Goal: Find contact information: Obtain details needed to contact an individual or organization

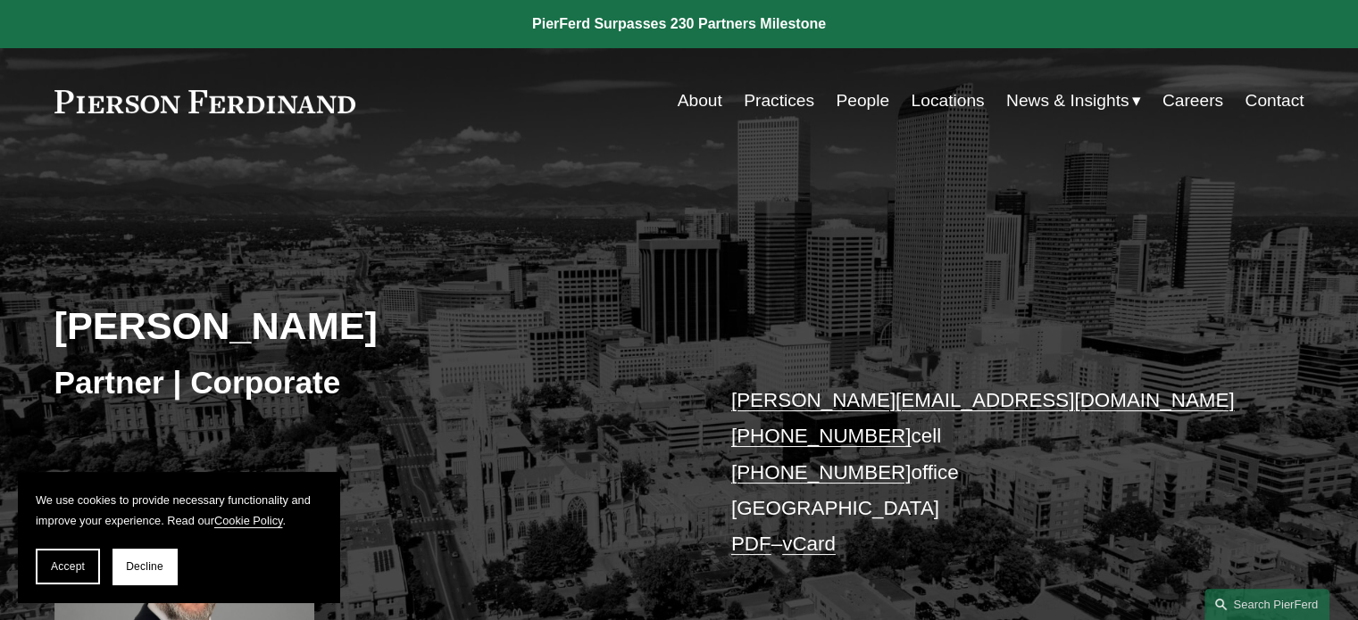
click at [689, 100] on link "About" at bounding box center [700, 101] width 45 height 34
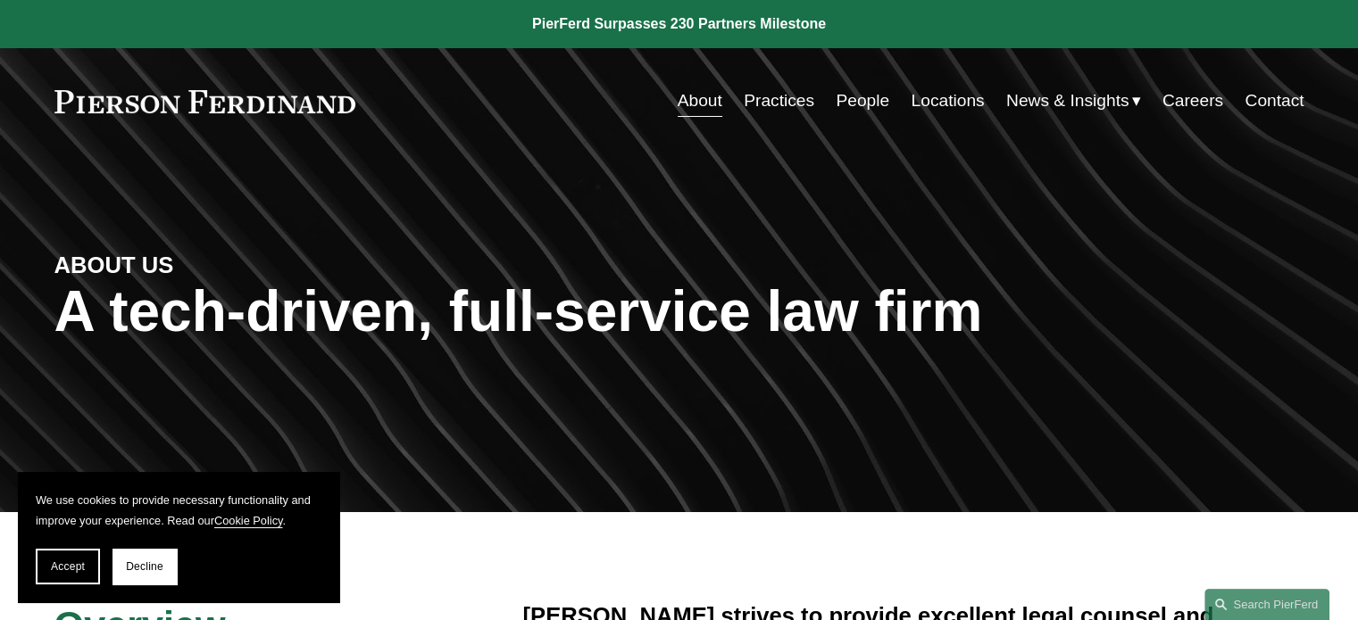
click at [1261, 103] on link "Contact" at bounding box center [1274, 101] width 59 height 34
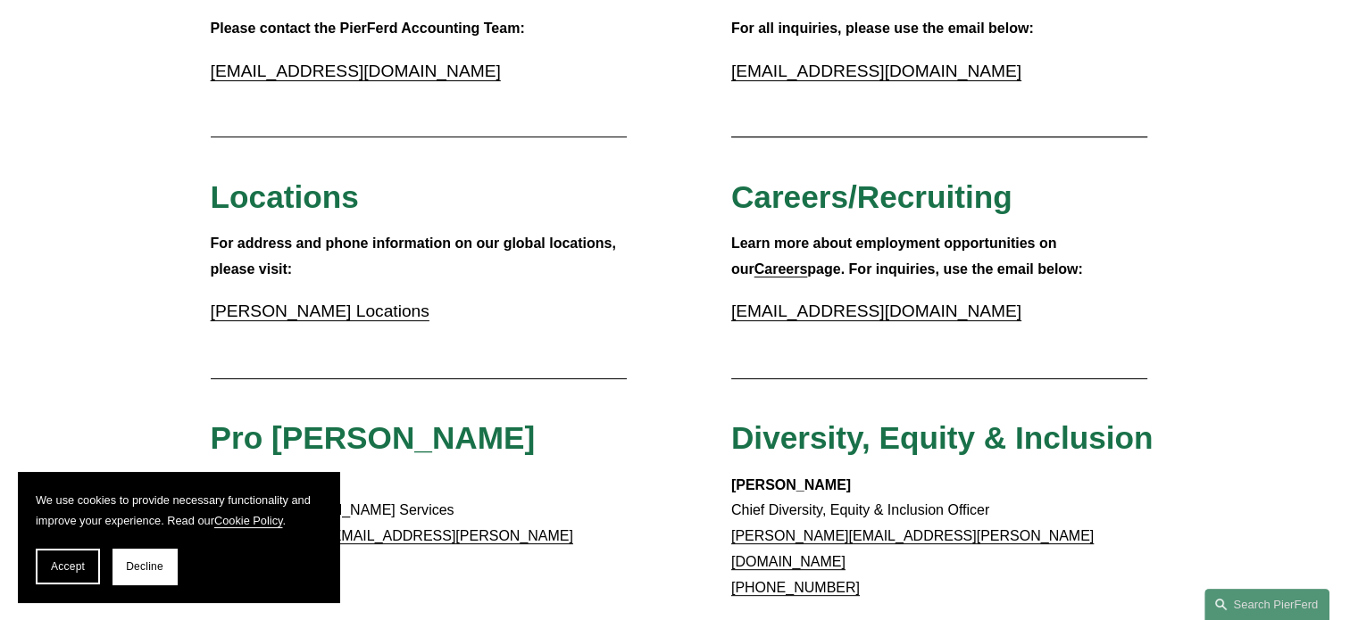
scroll to position [536, 0]
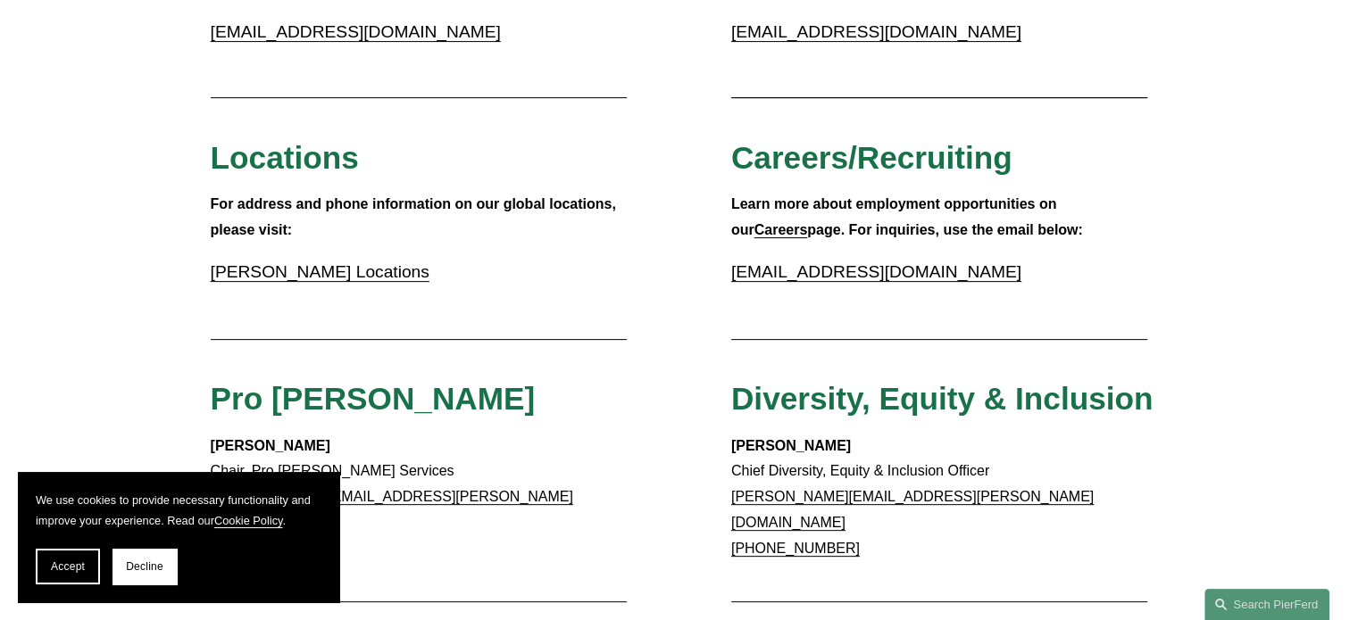
click at [270, 275] on link "[PERSON_NAME] Locations" at bounding box center [320, 271] width 219 height 19
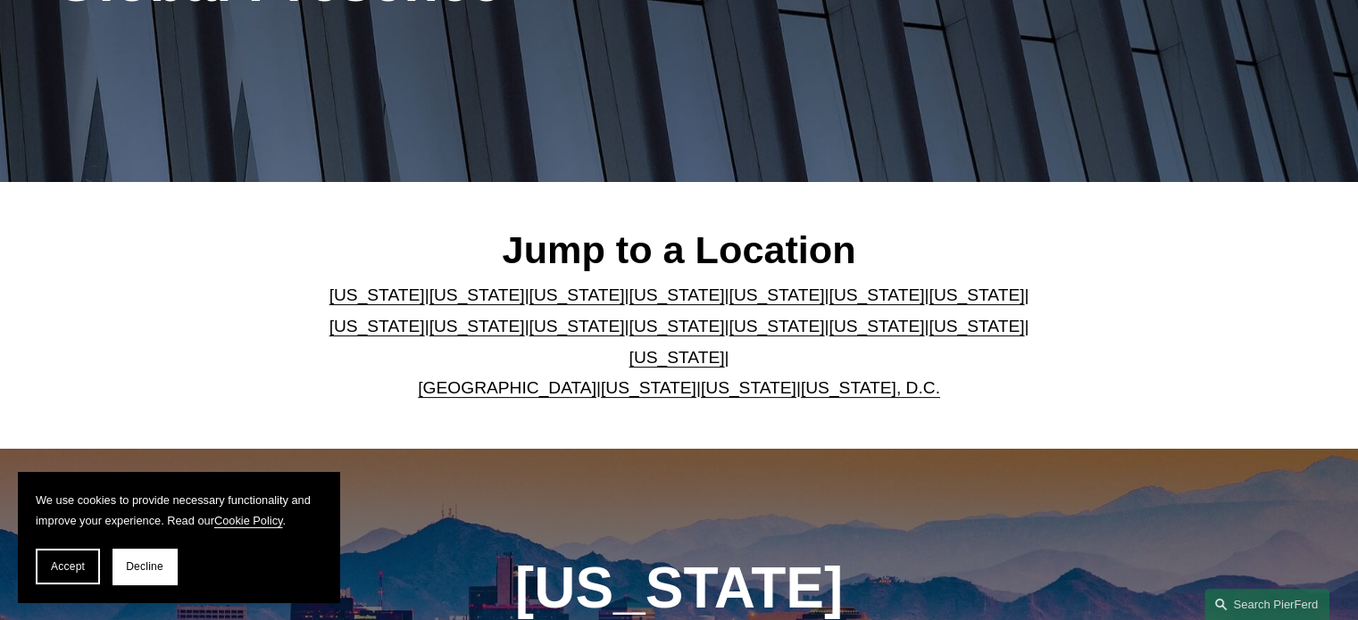
scroll to position [357, 0]
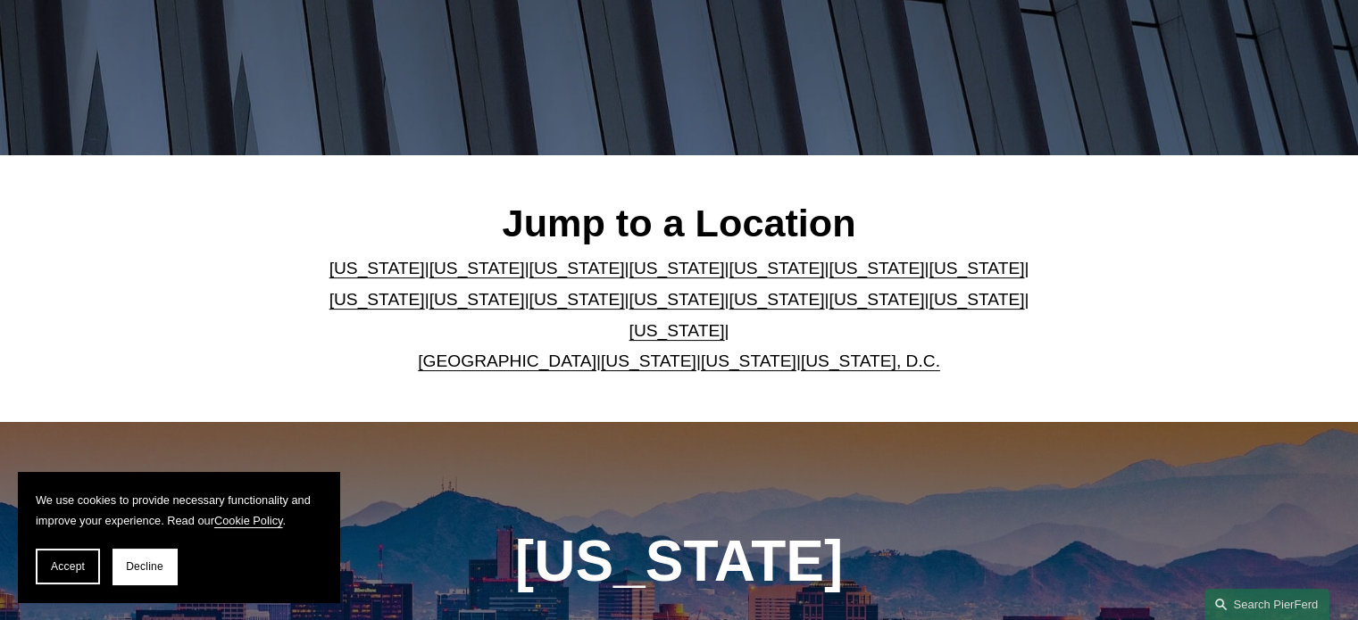
click at [629, 274] on link "Delaware" at bounding box center [677, 268] width 96 height 19
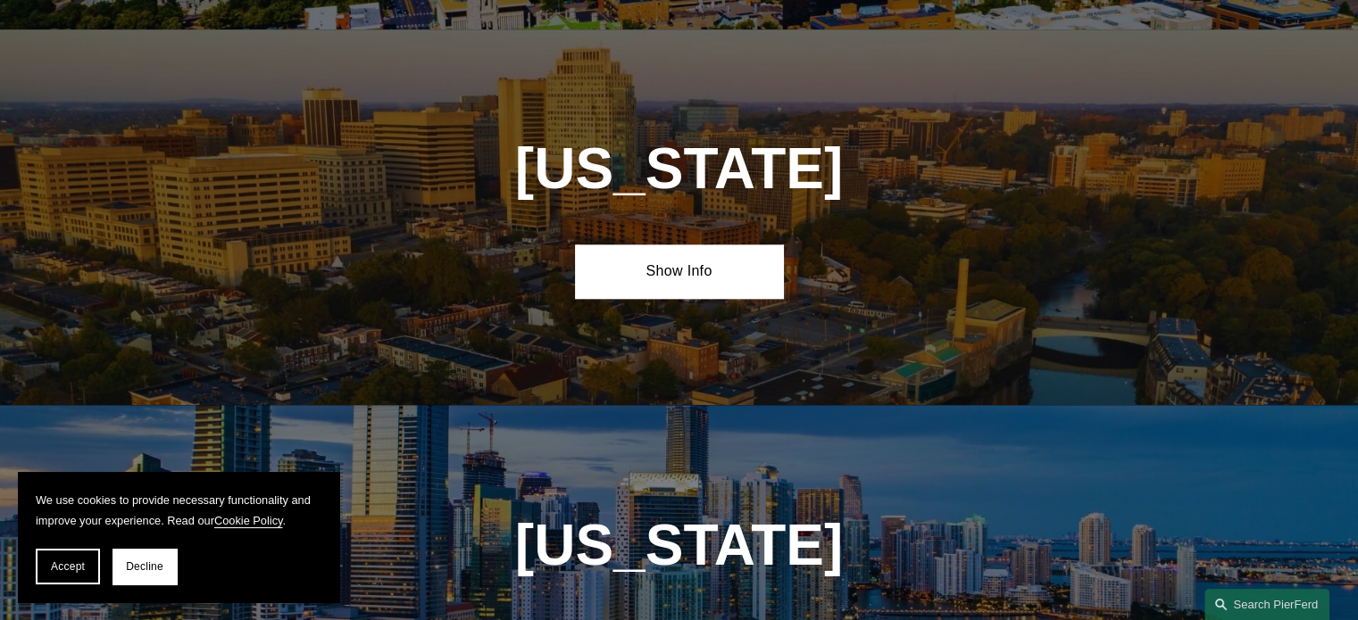
scroll to position [1894, 0]
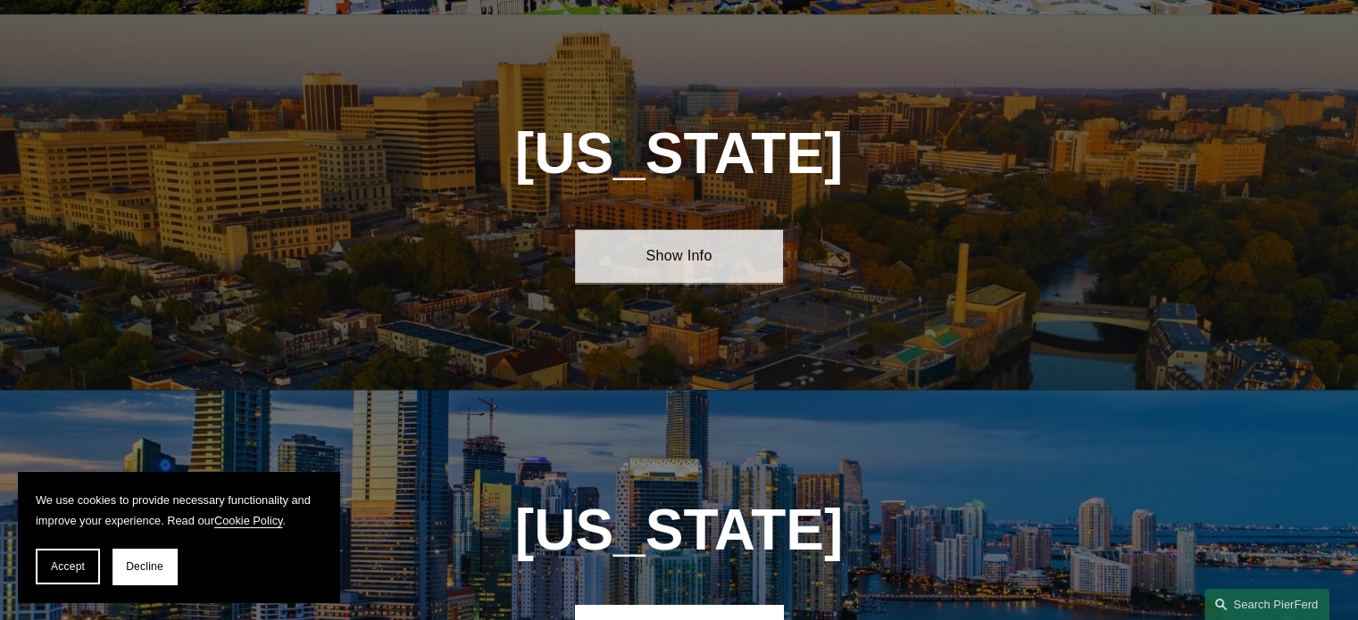
click at [678, 240] on link "Show Info" at bounding box center [679, 256] width 208 height 54
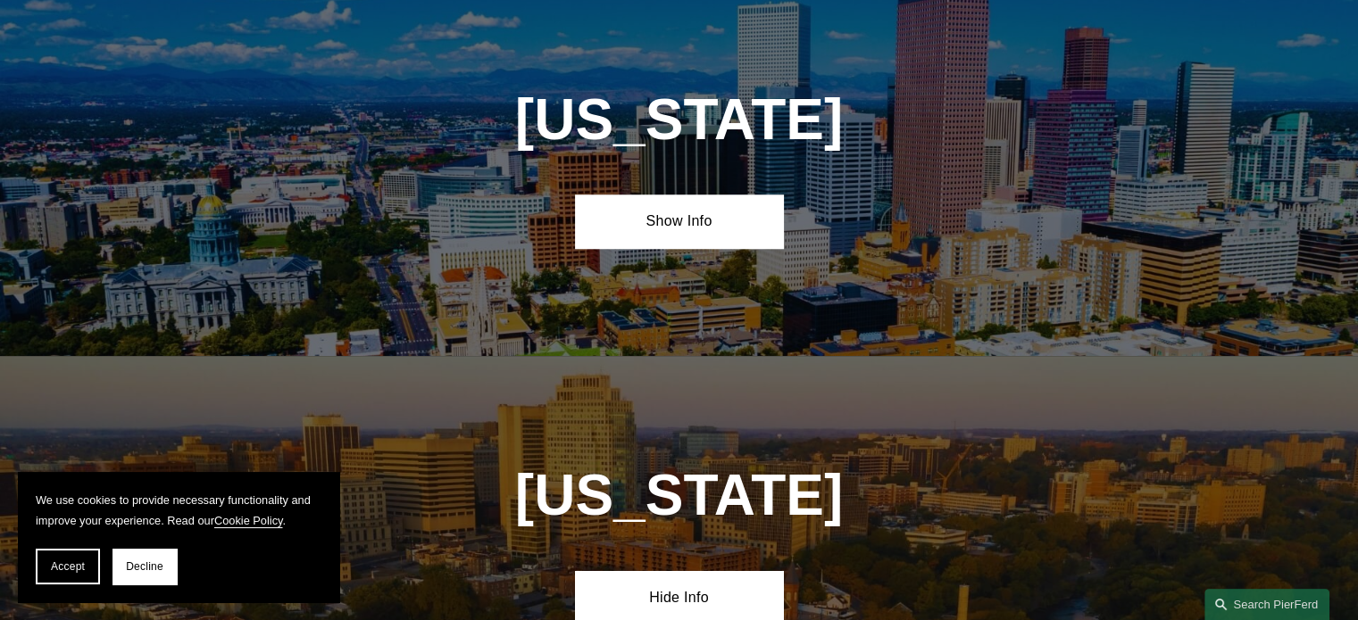
scroll to position [1447, 0]
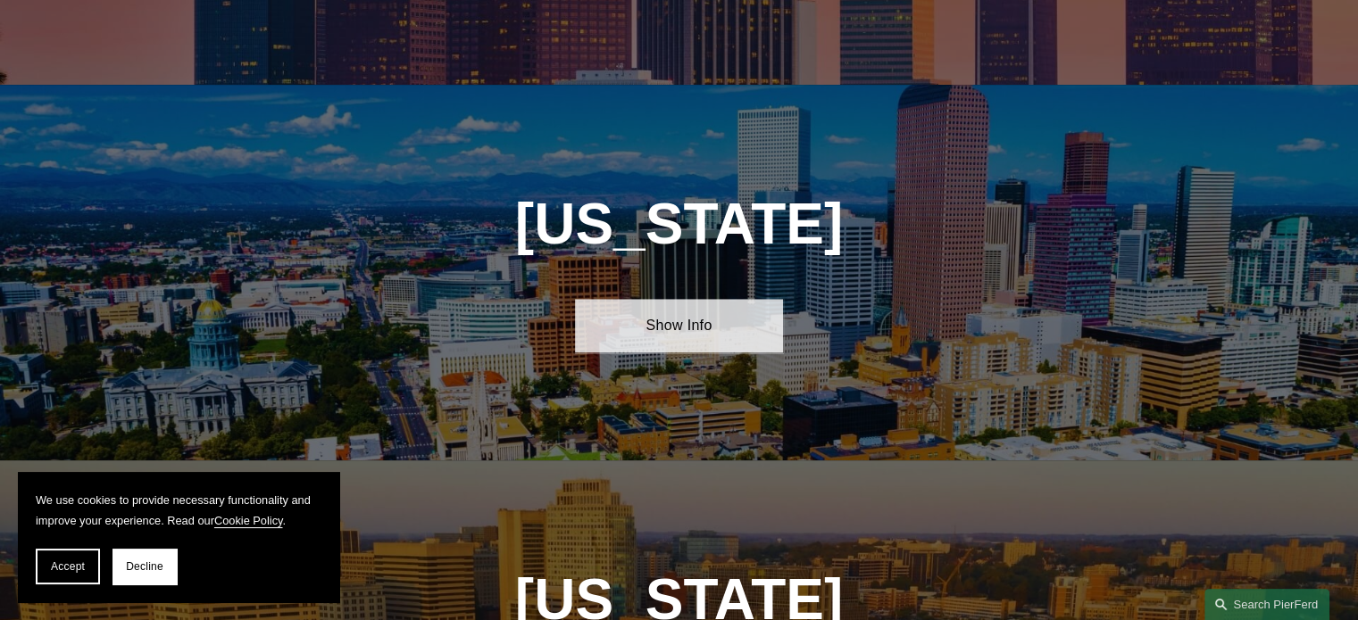
click at [663, 299] on link "Show Info" at bounding box center [679, 326] width 208 height 54
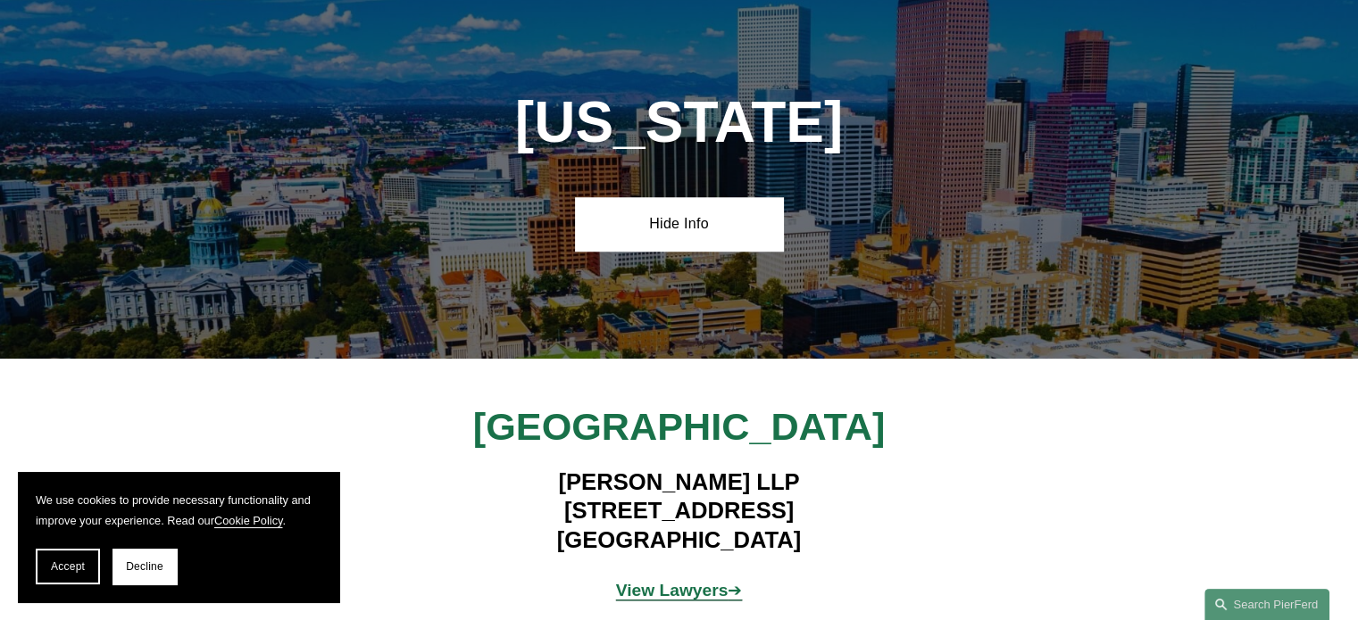
scroll to position [1626, 0]
